Goal: Information Seeking & Learning: Learn about a topic

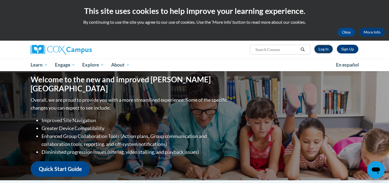
click at [324, 50] on link "Log In" at bounding box center [323, 49] width 19 height 9
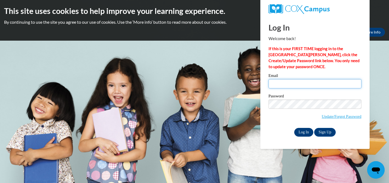
type input "[EMAIL_ADDRESS][DOMAIN_NAME]"
click at [302, 134] on input "Log In" at bounding box center [303, 132] width 19 height 9
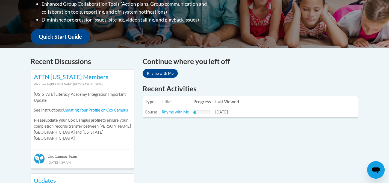
scroll to position [185, 0]
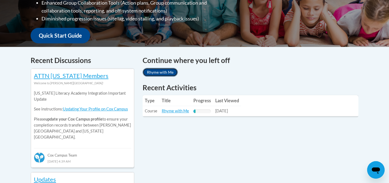
click at [168, 72] on link "Rhyme with Me" at bounding box center [160, 72] width 35 height 9
click at [173, 112] on link "Rhyme with Me" at bounding box center [175, 111] width 27 height 5
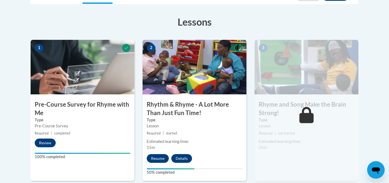
scroll to position [178, 0]
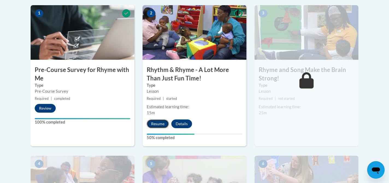
click at [157, 124] on button "Resume" at bounding box center [158, 124] width 22 height 9
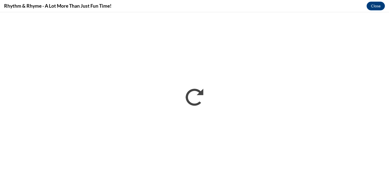
scroll to position [0, 0]
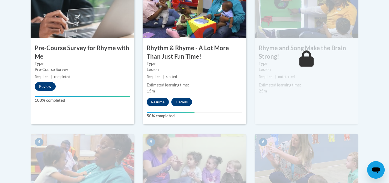
scroll to position [255, 0]
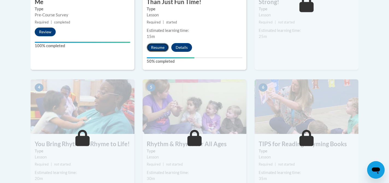
click at [159, 44] on button "Resume" at bounding box center [158, 47] width 22 height 9
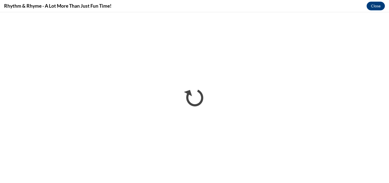
scroll to position [0, 0]
click at [374, 4] on button "Close" at bounding box center [376, 6] width 18 height 9
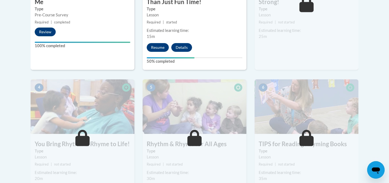
click at [374, 20] on body "This site uses cookies to help improve your learning experience. By continuing …" at bounding box center [194, 99] width 389 height 708
